Goal: Task Accomplishment & Management: Manage account settings

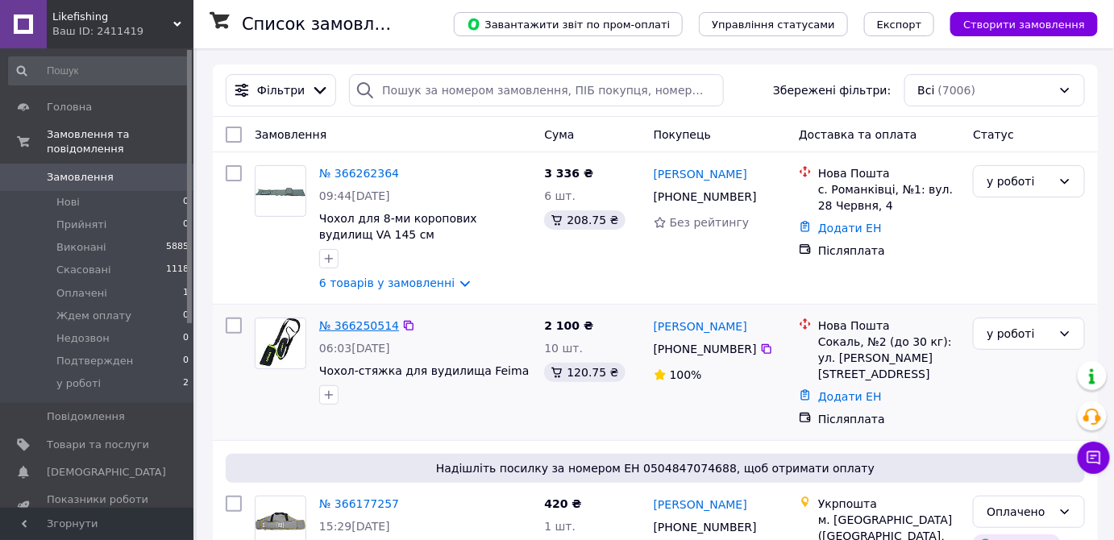
click at [365, 329] on link "№ 366250514" at bounding box center [359, 325] width 80 height 13
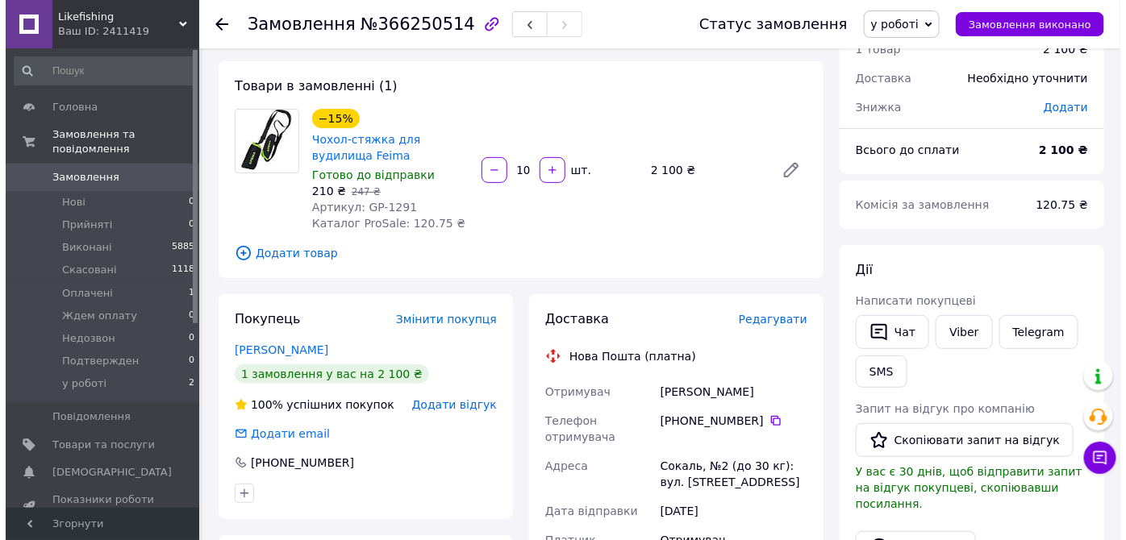
scroll to position [73, 0]
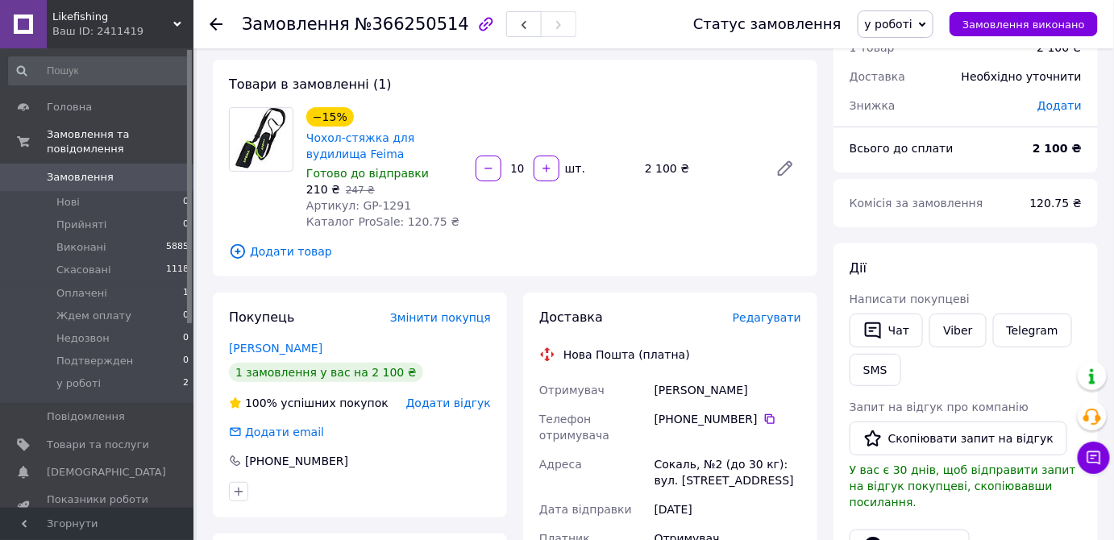
click at [773, 311] on span "Редагувати" at bounding box center [767, 317] width 69 height 13
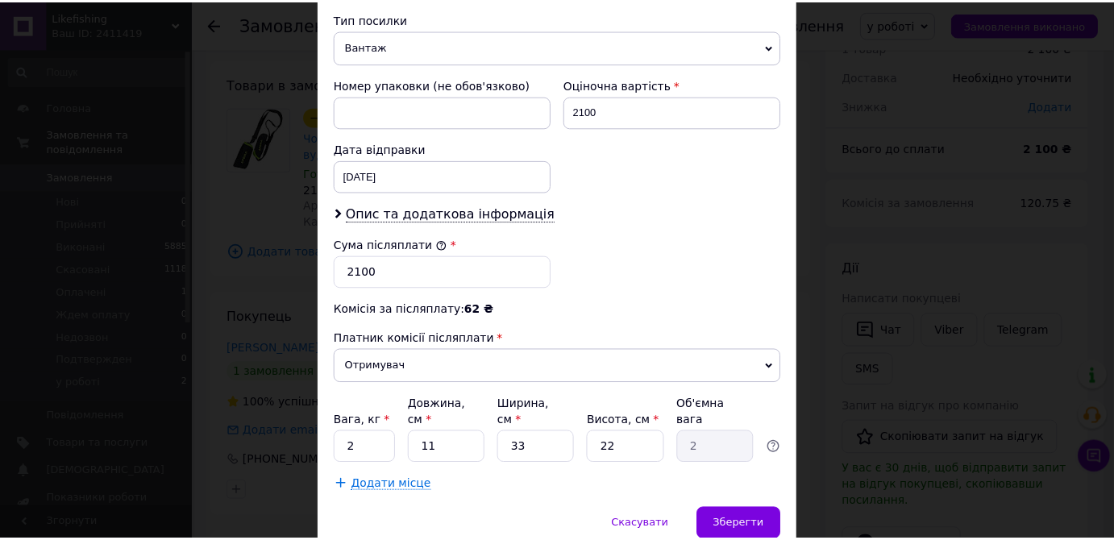
scroll to position [683, 0]
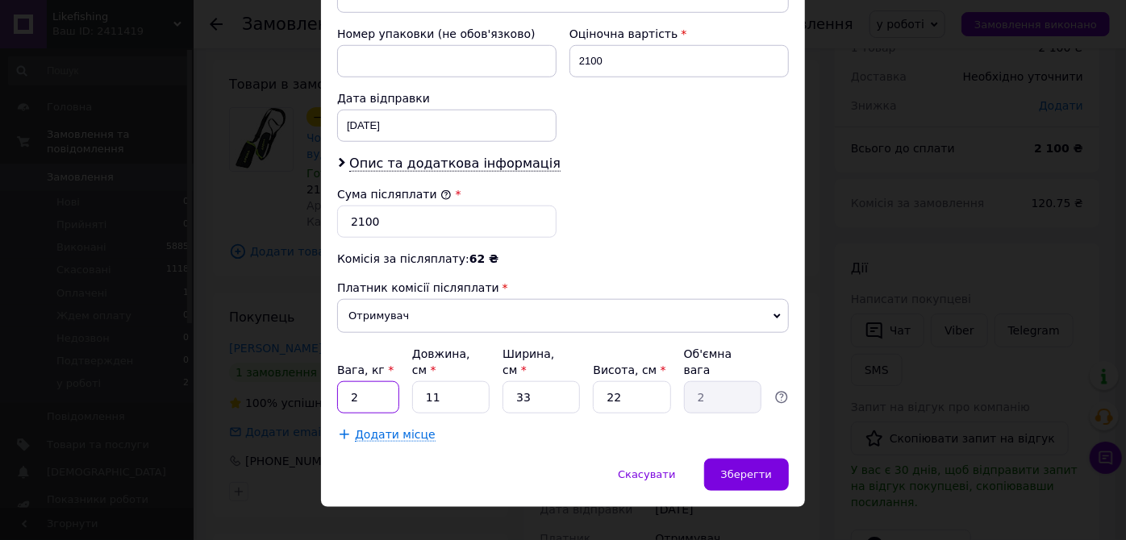
click at [374, 386] on input "2" at bounding box center [368, 397] width 62 height 32
type input "1"
click at [466, 381] on input "11" at bounding box center [450, 397] width 77 height 32
type input "1"
type input "0.18"
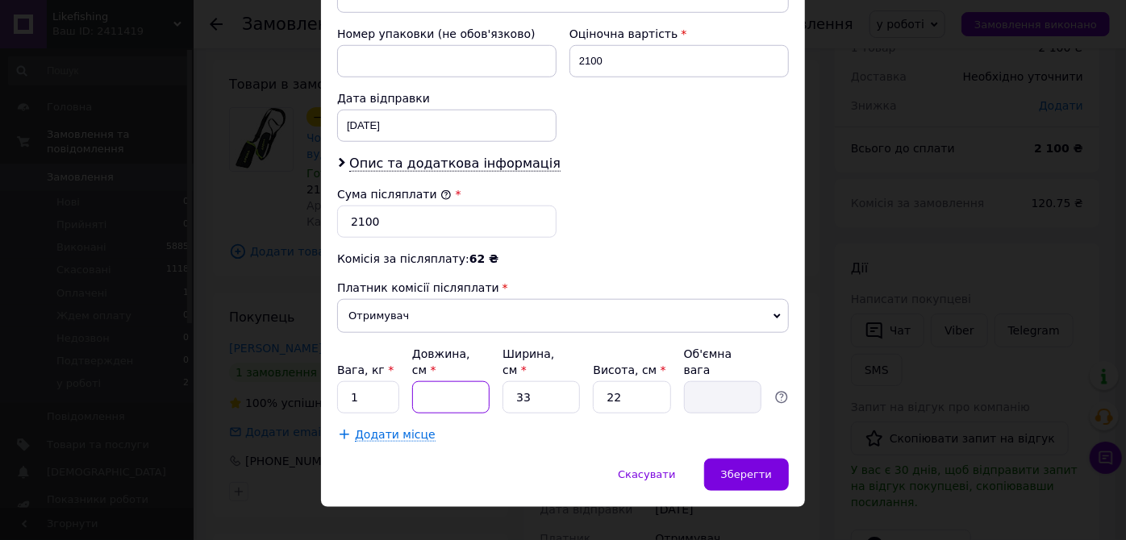
type input "2"
type input "0.36"
type input "21"
type input "3.81"
type input "21"
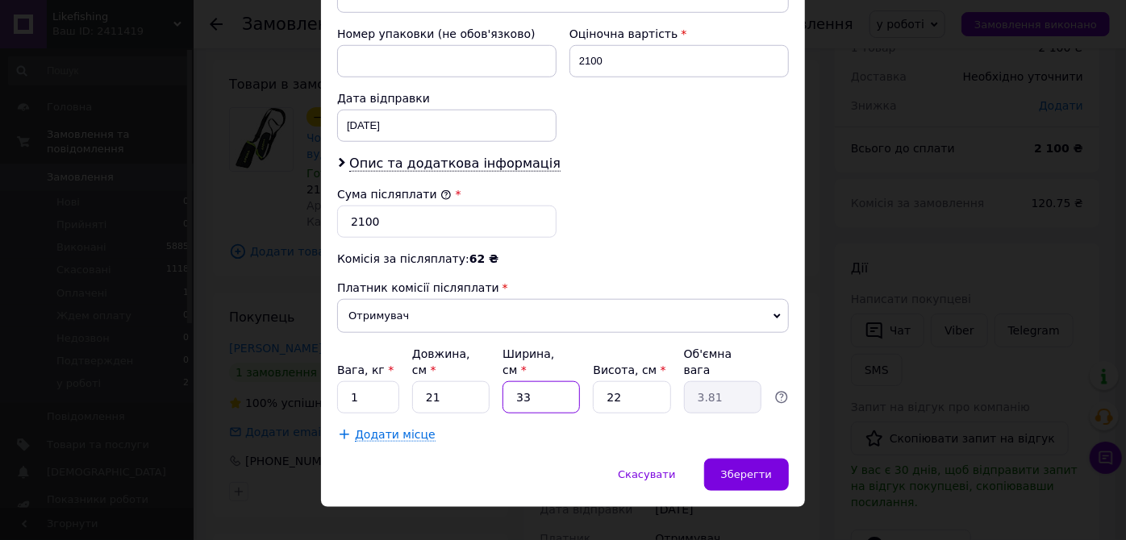
click at [546, 381] on input "33" at bounding box center [540, 397] width 77 height 32
type input "3"
type input "0.35"
type input "1"
type input "0.12"
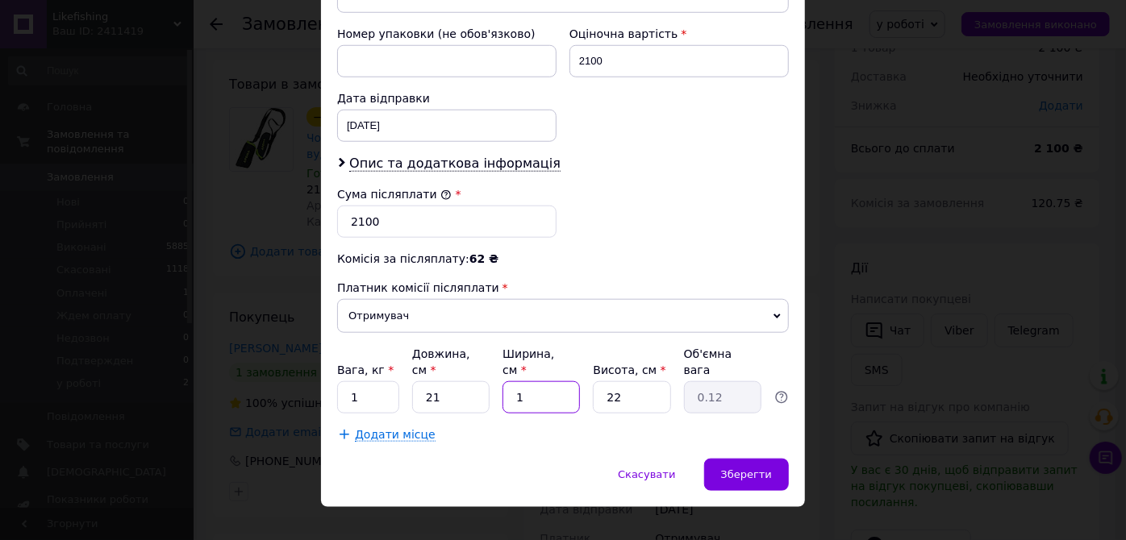
type input "16"
type input "1.85"
type input "16"
click at [623, 381] on input "22" at bounding box center [631, 397] width 77 height 32
type input "2"
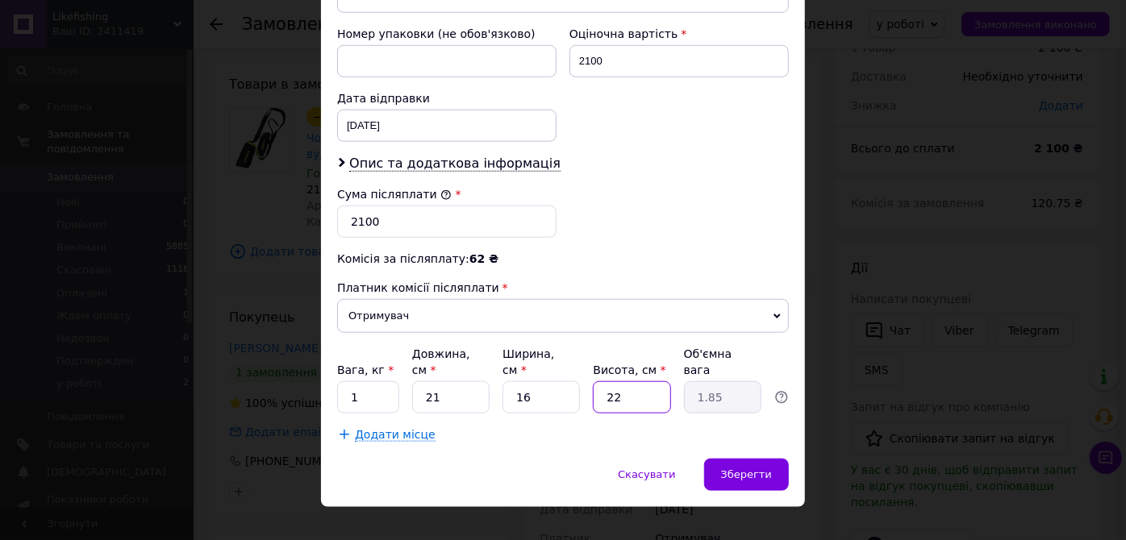
type input "0.17"
type input "1"
type input "0.1"
type input "12"
type input "1.01"
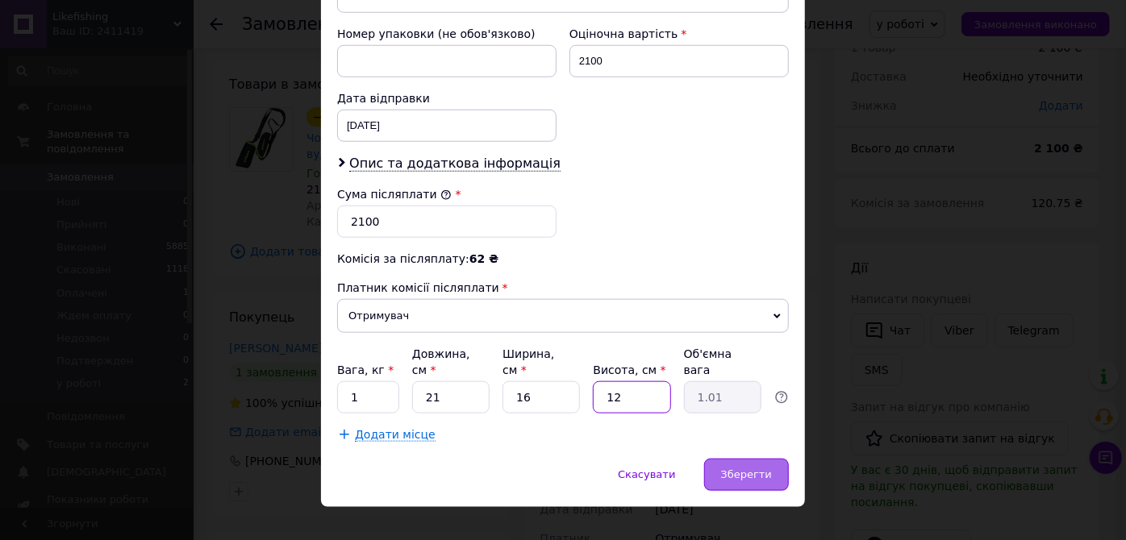
type input "12"
click at [735, 469] on span "Зберегти" at bounding box center [746, 475] width 51 height 12
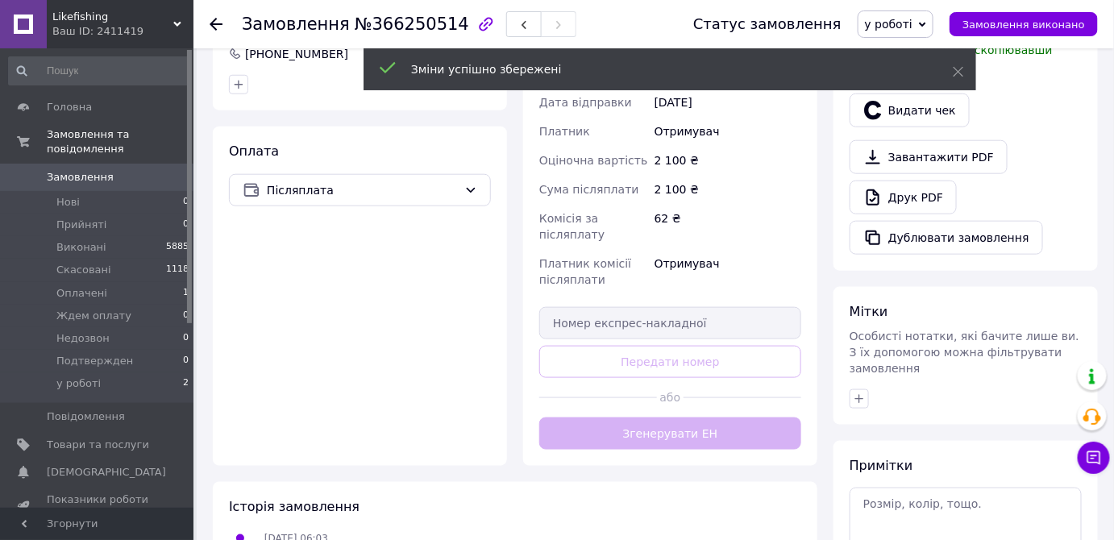
scroll to position [513, 0]
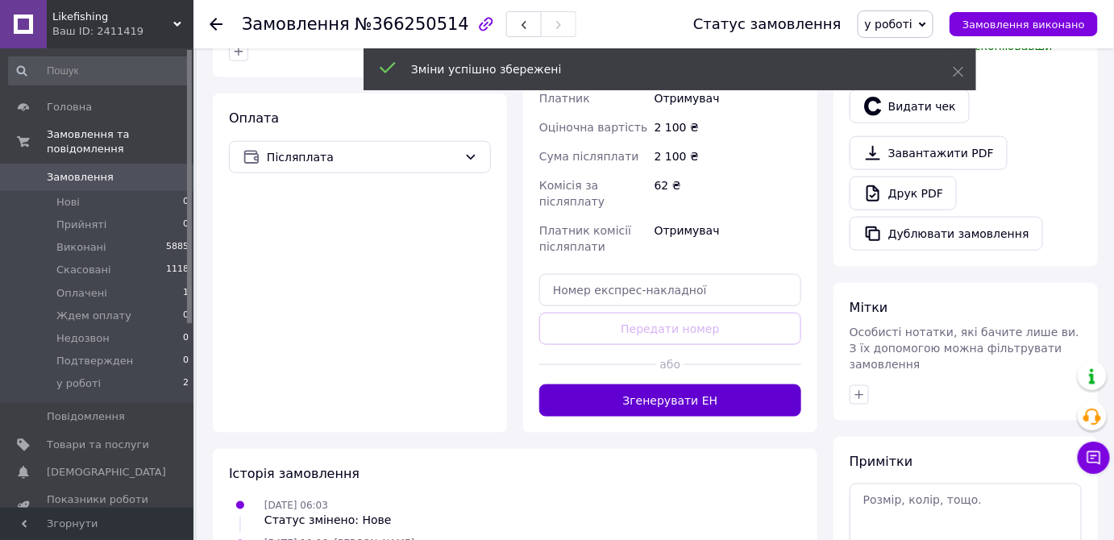
click at [707, 398] on button "Згенерувати ЕН" at bounding box center [671, 401] width 262 height 32
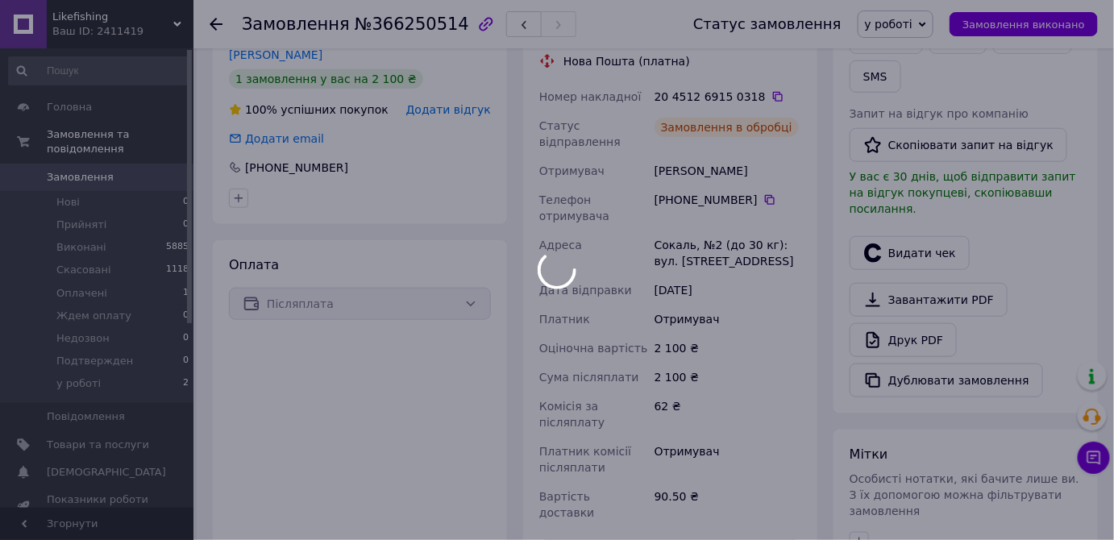
scroll to position [293, 0]
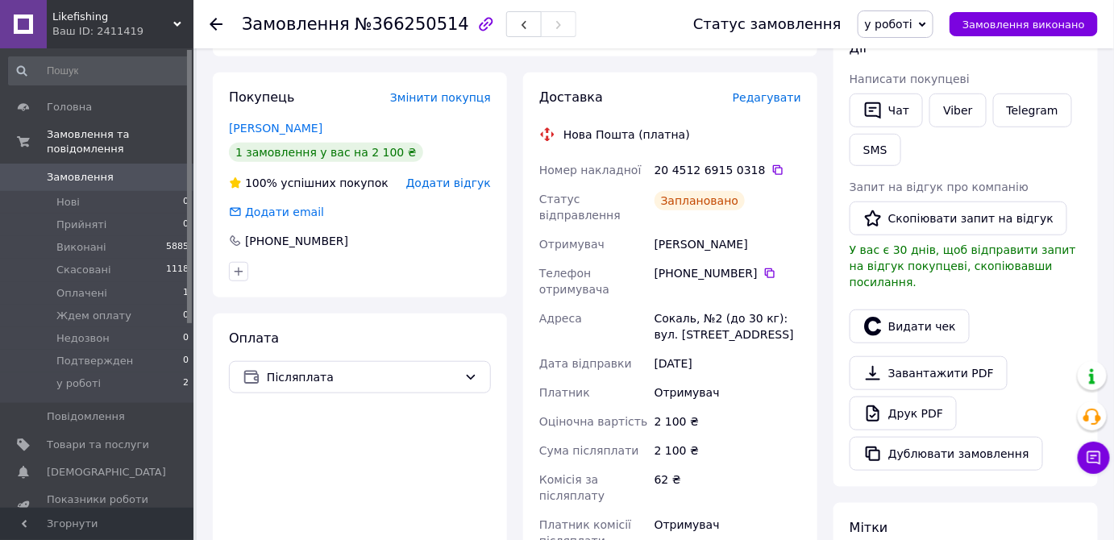
click at [913, 18] on span "у роботі" at bounding box center [889, 24] width 48 height 13
click at [914, 80] on li "Виконано" at bounding box center [905, 81] width 93 height 24
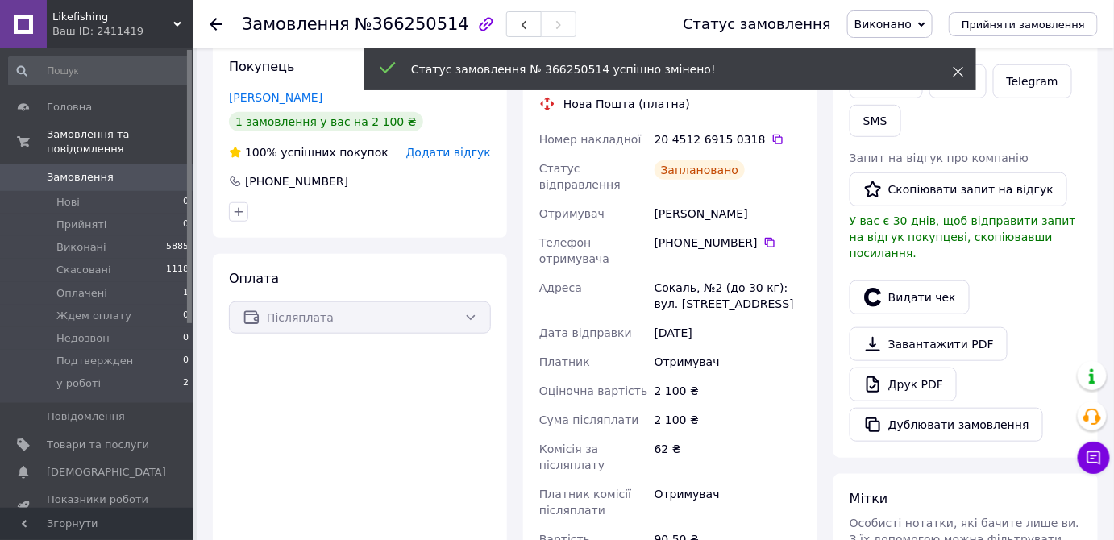
click at [959, 66] on icon at bounding box center [958, 71] width 11 height 11
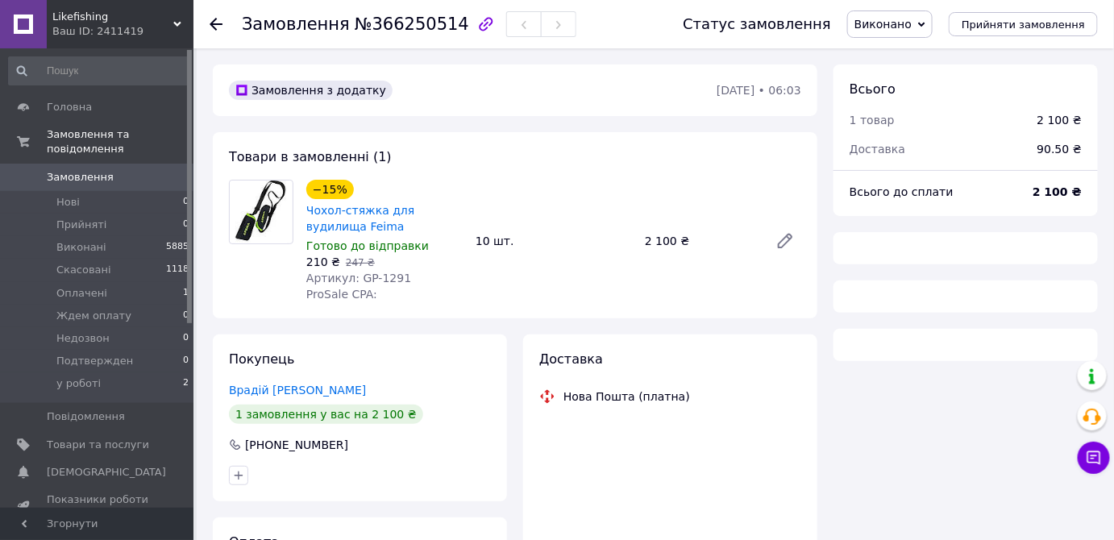
scroll to position [136, 0]
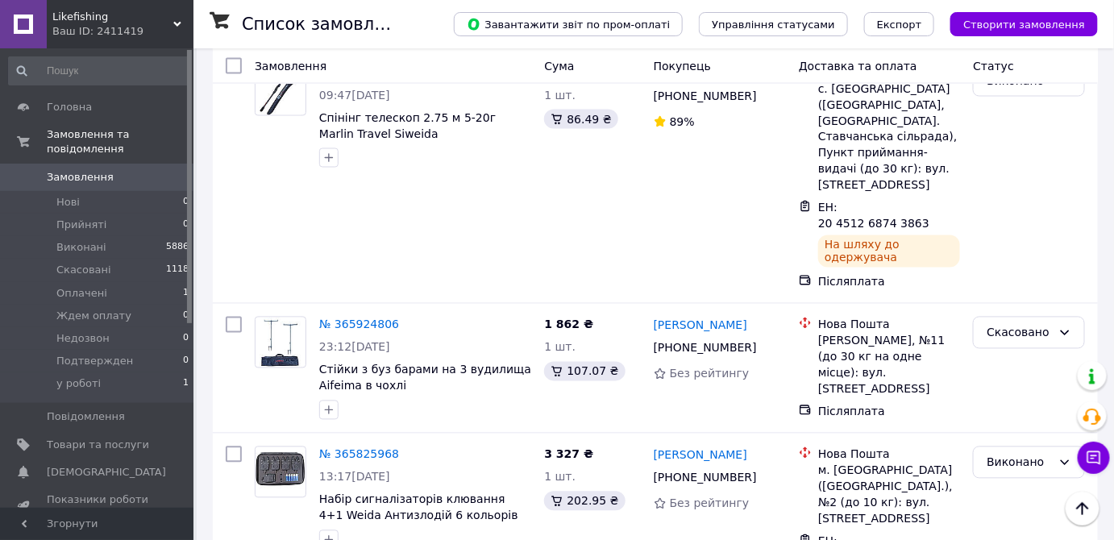
scroll to position [952, 0]
